Goal: Transaction & Acquisition: Subscribe to service/newsletter

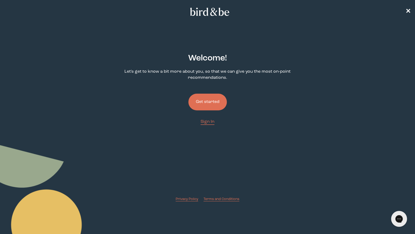
click at [210, 102] on button "Get started" at bounding box center [208, 102] width 39 height 17
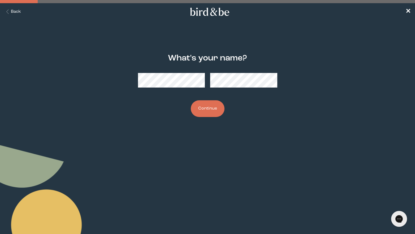
click at [211, 108] on button "Continue" at bounding box center [208, 108] width 34 height 17
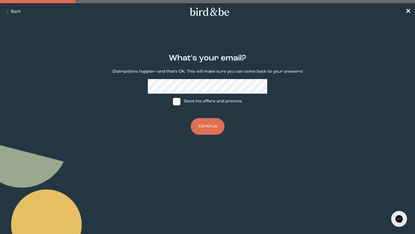
click at [204, 127] on button "Continue" at bounding box center [208, 126] width 34 height 17
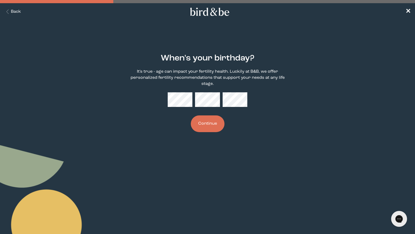
click at [202, 128] on button "Continue" at bounding box center [208, 124] width 34 height 17
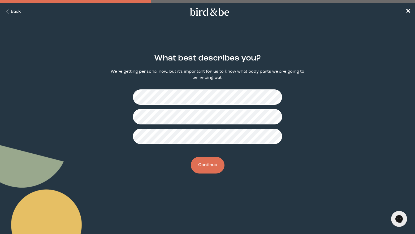
click at [209, 166] on button "Continue" at bounding box center [208, 165] width 34 height 17
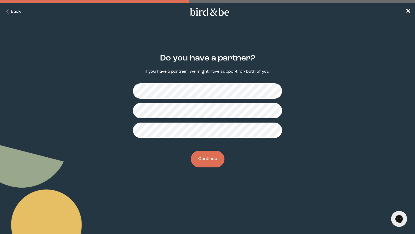
click at [214, 159] on button "Continue" at bounding box center [208, 159] width 34 height 17
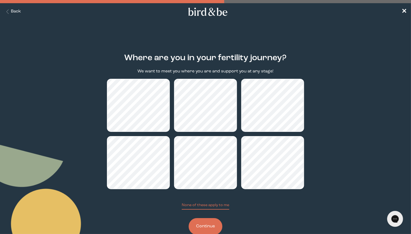
click at [214, 226] on button "Continue" at bounding box center [206, 226] width 34 height 17
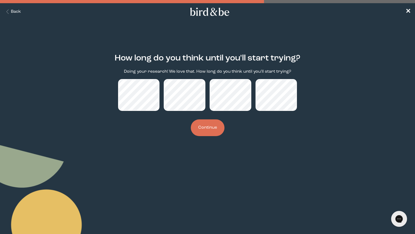
click at [205, 131] on button "Continue" at bounding box center [208, 128] width 34 height 17
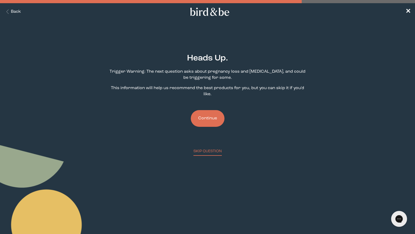
click at [206, 120] on button "Continue" at bounding box center [208, 118] width 34 height 17
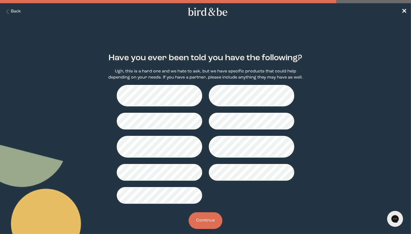
click at [207, 222] on button "Continue" at bounding box center [206, 221] width 34 height 17
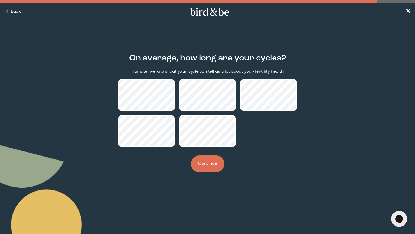
click at [211, 168] on button "Continue" at bounding box center [208, 164] width 34 height 17
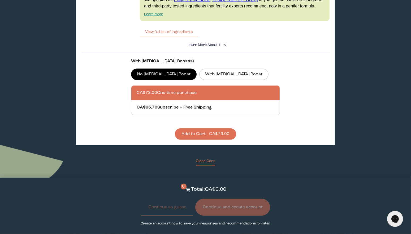
scroll to position [1163, 0]
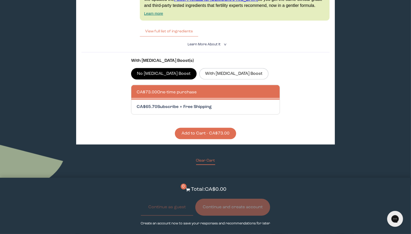
click at [163, 108] on div at bounding box center [211, 107] width 148 height 15
click at [137, 104] on input "CA$65.70 Subscribe + Free Shipping" at bounding box center [137, 104] width 0 height 0
radio input "true"
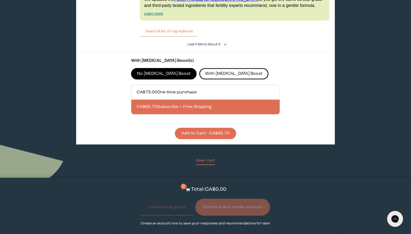
click at [199, 79] on label "With [MEDICAL_DATA] Boost" at bounding box center [233, 73] width 69 height 11
click at [0, 0] on input "With [MEDICAL_DATA] Boost" at bounding box center [0, 0] width 0 height 0
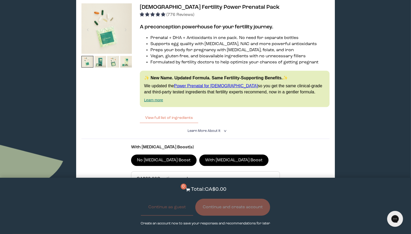
scroll to position [1063, 0]
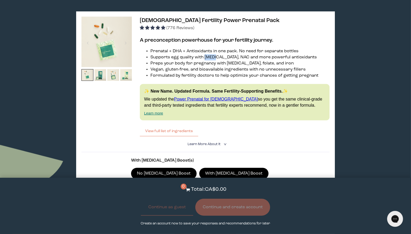
drag, startPoint x: 218, startPoint y: 58, endPoint x: 206, endPoint y: 61, distance: 12.7
click at [206, 61] on li "Supports egg quality with [MEDICAL_DATA], NAC and more powerful antioxidants" at bounding box center [240, 57] width 179 height 6
copy li "[MEDICAL_DATA]"
click at [221, 61] on li "Supports egg quality with [MEDICAL_DATA], NAC and more powerful antioxidants" at bounding box center [240, 57] width 179 height 6
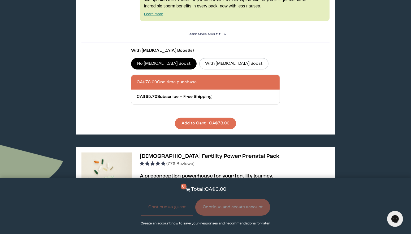
scroll to position [1014, 0]
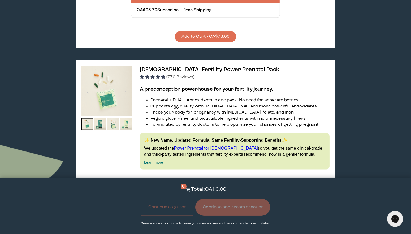
click at [170, 79] on span "(776 Reviews)" at bounding box center [181, 77] width 28 height 4
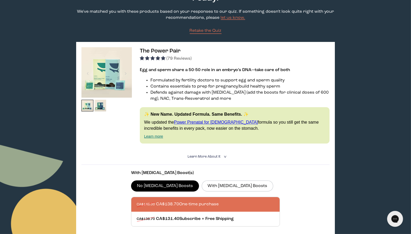
scroll to position [51, 0]
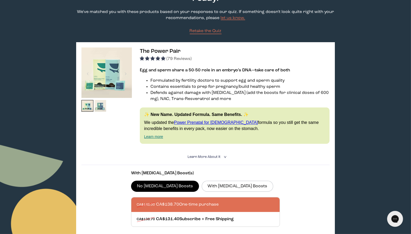
click at [101, 102] on img at bounding box center [101, 106] width 12 height 12
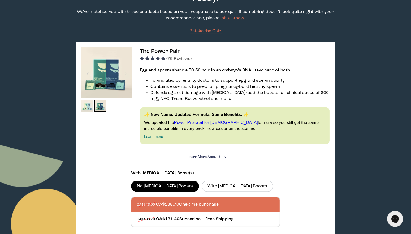
click at [93, 103] on img at bounding box center [88, 106] width 12 height 12
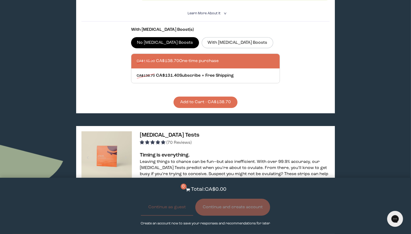
scroll to position [0, 0]
